Goal: Communication & Community: Share content

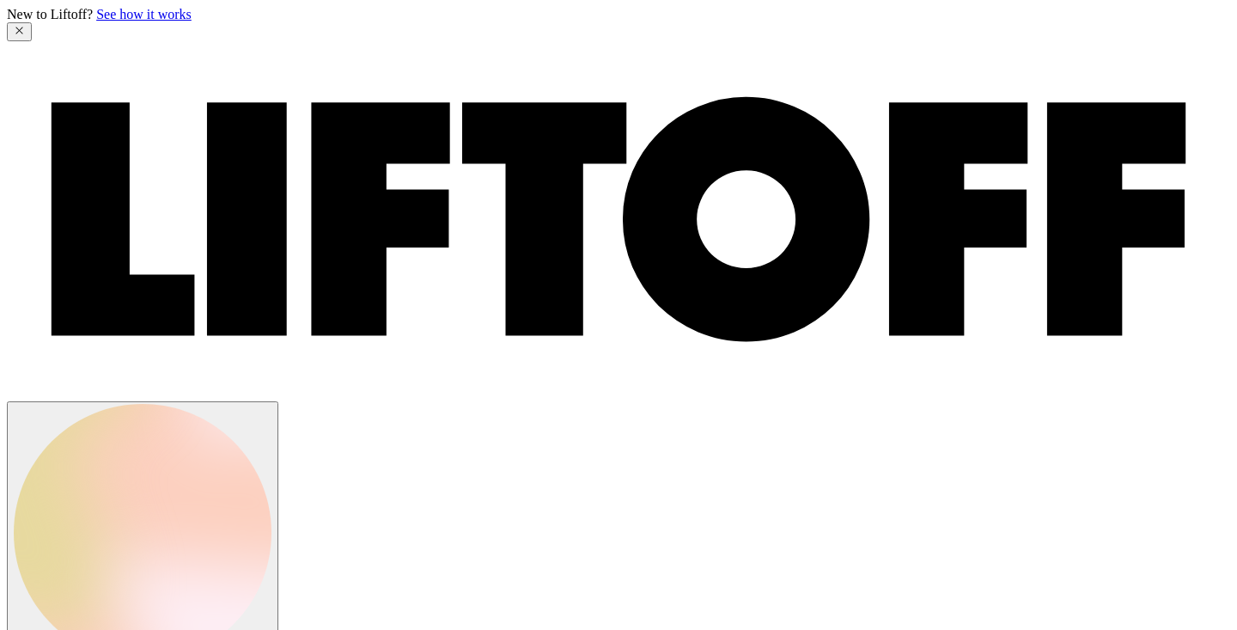
scroll to position [199, 0]
drag, startPoint x: 863, startPoint y: 444, endPoint x: 747, endPoint y: 418, distance: 119.0
paste textarea "I wanted to pass along a candidate that I think would be a great fit for the as…"
type textarea "I wanted to pass along a candidate that I think would be a great fit for the as…"
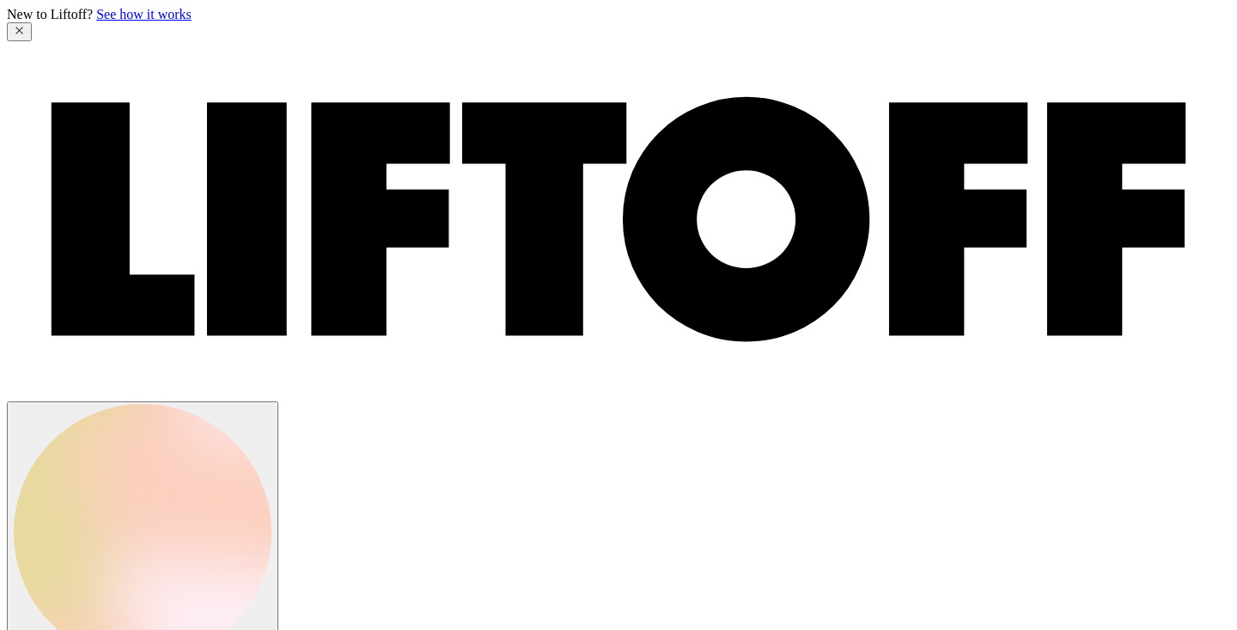
type textarea "x"
drag, startPoint x: 967, startPoint y: 541, endPoint x: 745, endPoint y: 523, distance: 223.3
type textarea "I wanted to pass along a candidate that I think would be a great fit for the as…"
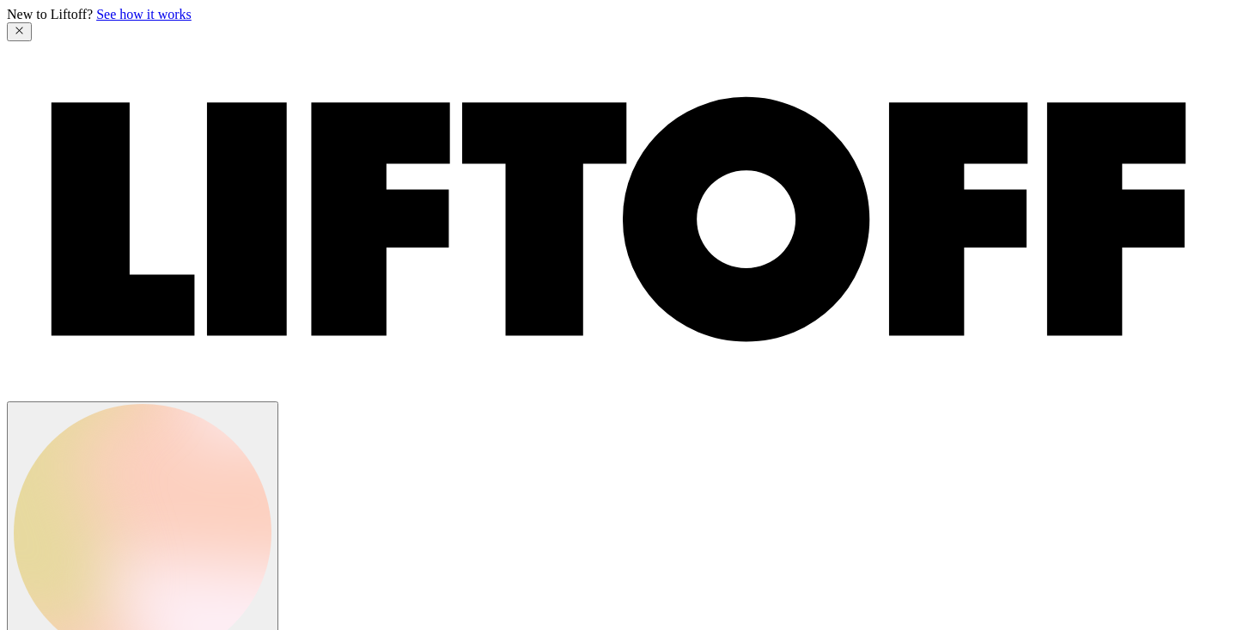
type textarea "x"
type textarea "I wanted to pass along a candidate that I think would be a great fit for the as…"
type textarea "x"
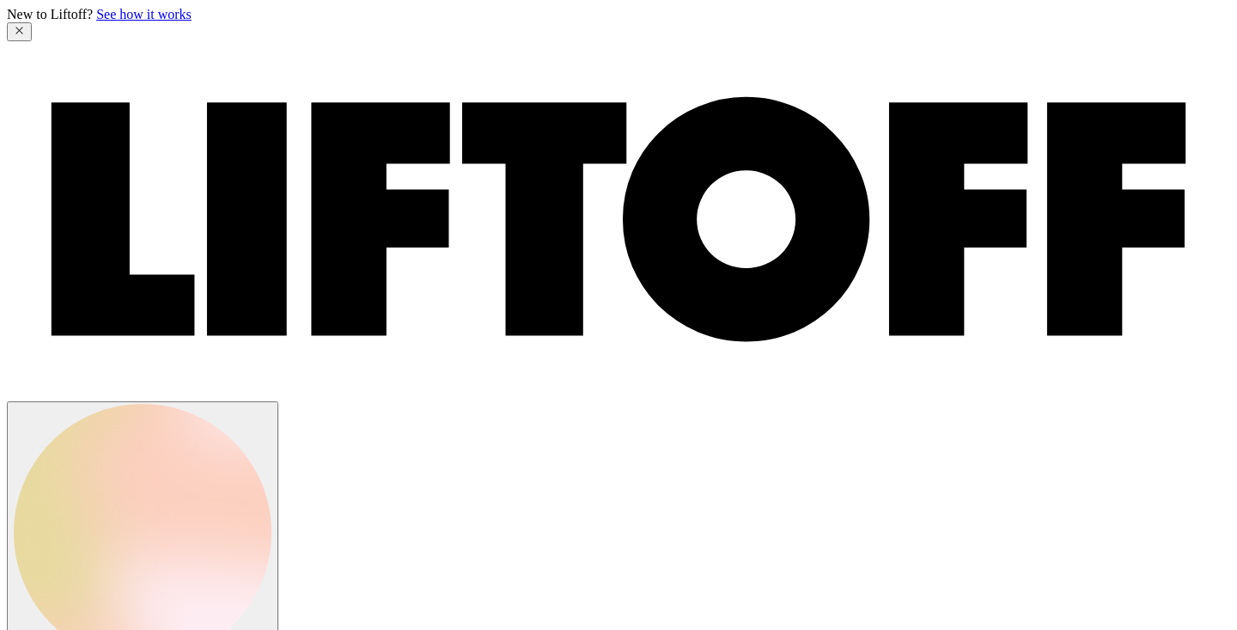
type textarea "I wanted to pass along a candidate that I think would be a great fit for the as…"
type textarea "x"
type textarea "I wanted to pass along a candidate that I think would be a great fit for the as…"
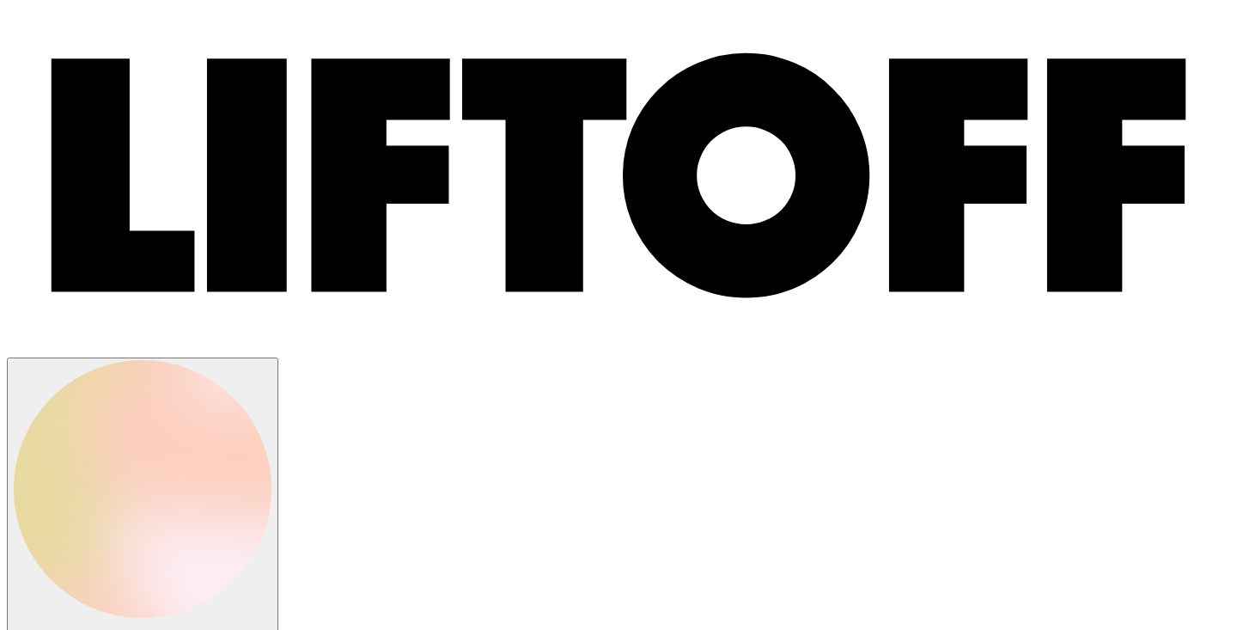
type textarea "x"
paste input "mickeycolombo@gmail.com"
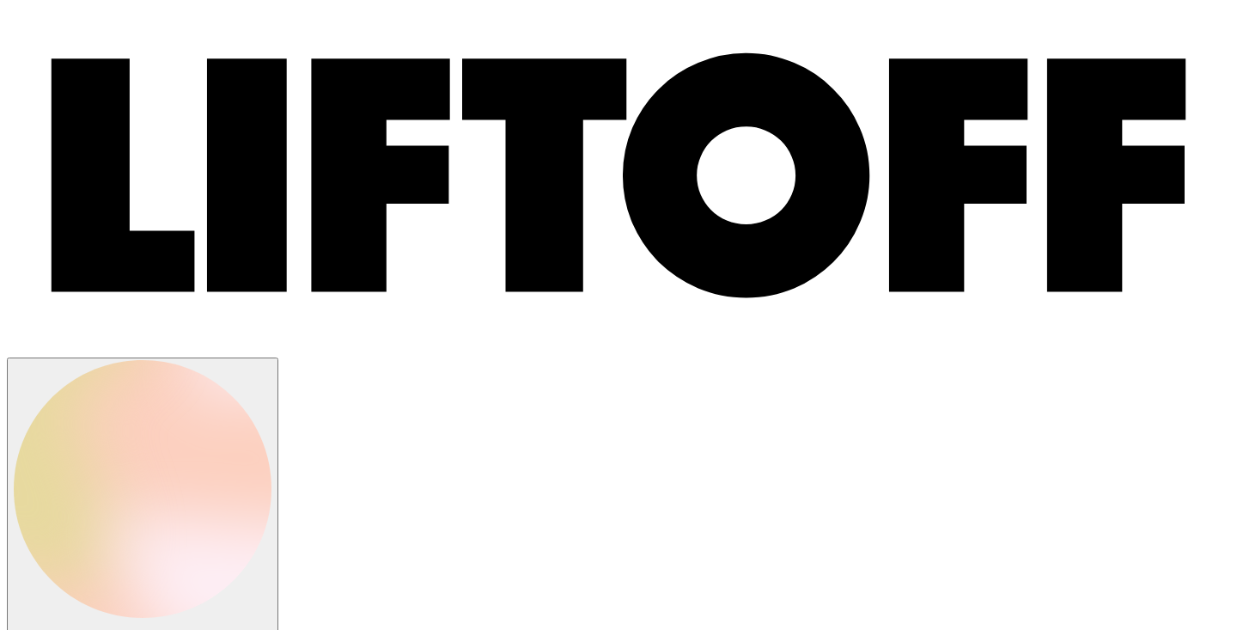
type input "mickeycolombo@gmail.com"
